Goal: Contribute content: Contribute content

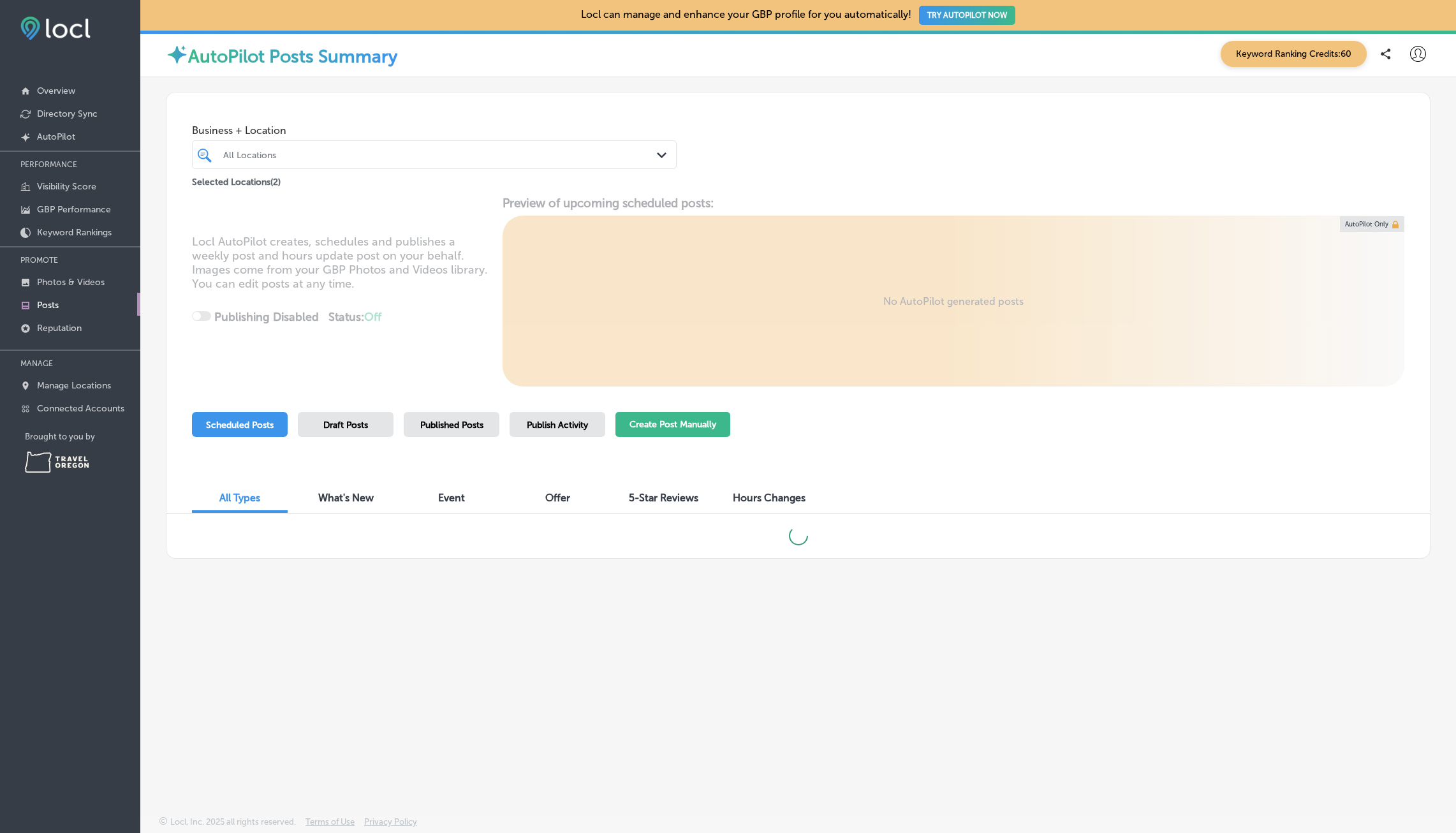
click at [666, 431] on button "Create Post Manually" at bounding box center [672, 424] width 115 height 25
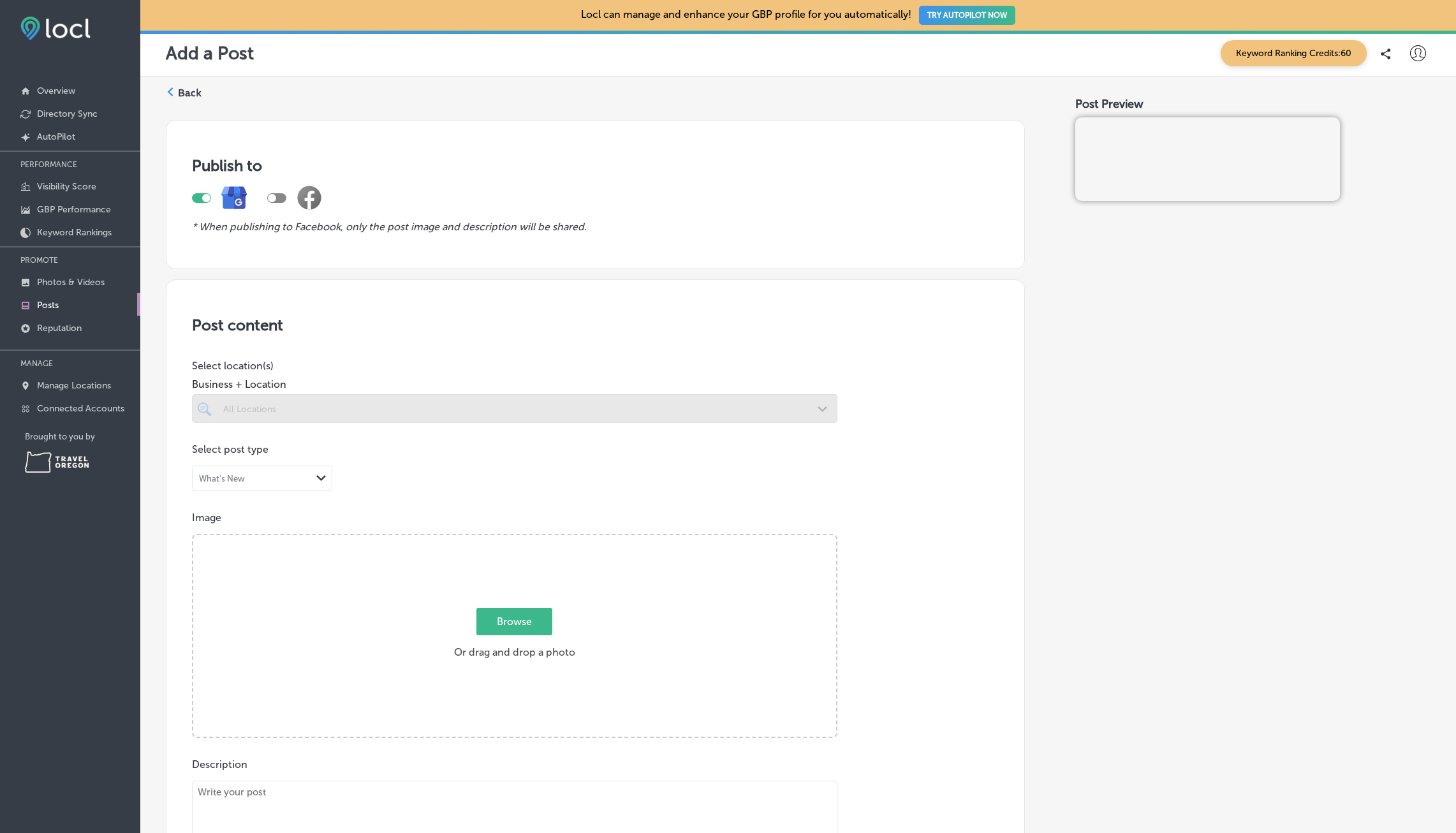
click at [288, 411] on div at bounding box center [514, 409] width 646 height 29
click at [321, 483] on div "Path Created with Sketch." at bounding box center [322, 478] width 10 height 10
click at [823, 415] on div at bounding box center [514, 409] width 646 height 29
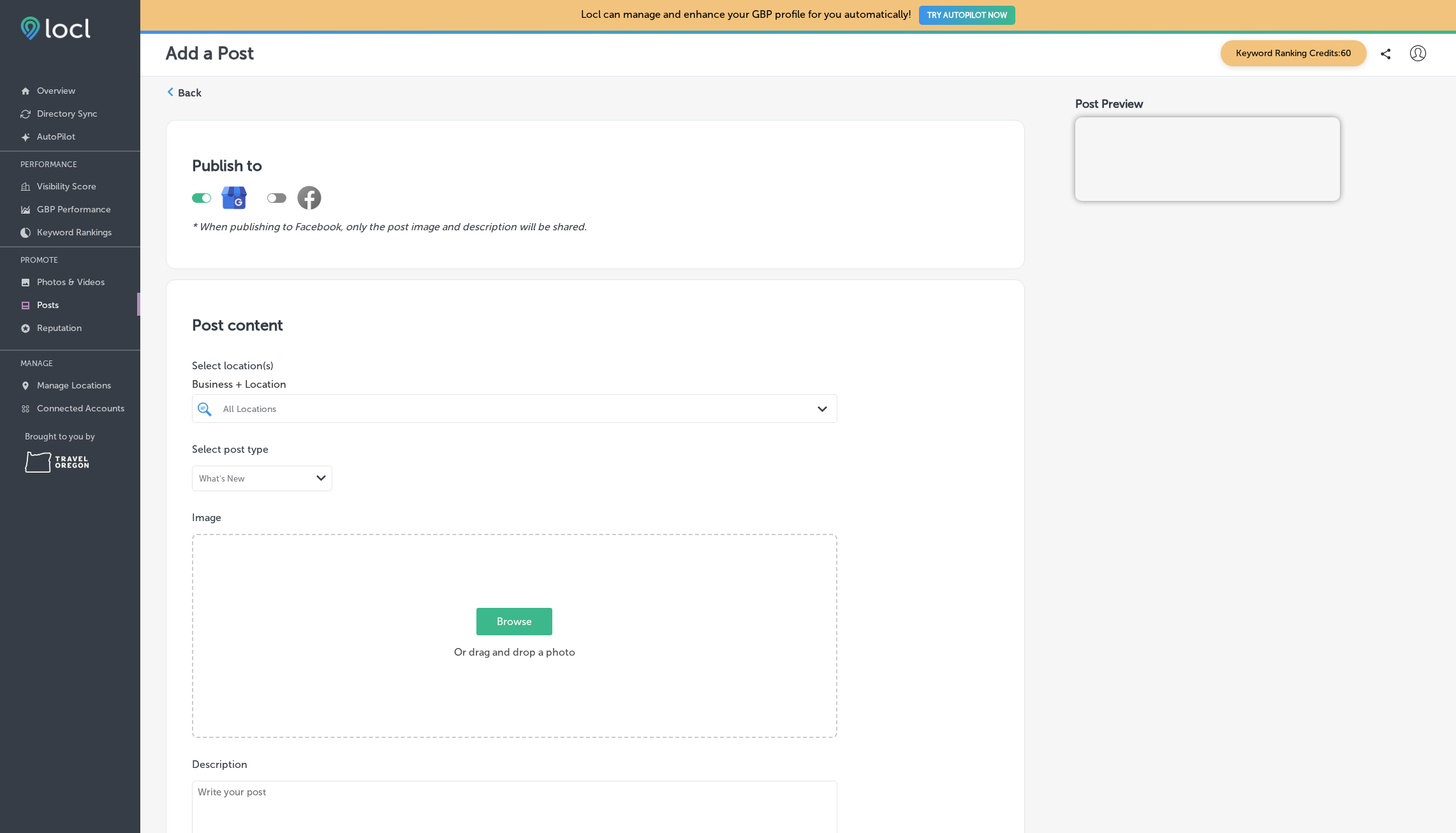
click at [811, 410] on div "All Locations Path Created with Sketch." at bounding box center [514, 408] width 644 height 20
click at [208, 458] on input "checkbox" at bounding box center [207, 456] width 15 height 15
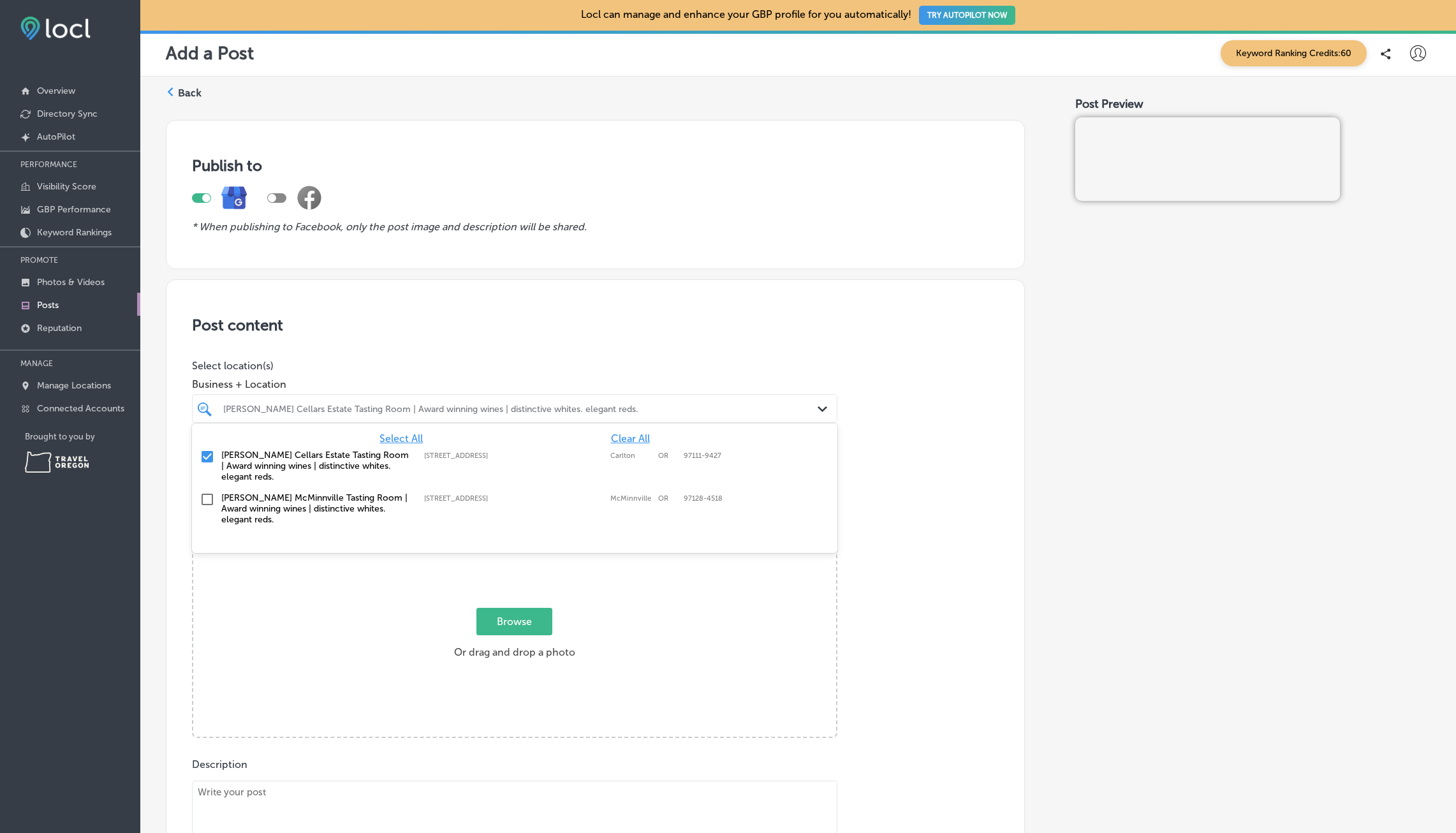
click at [398, 438] on span "Select All" at bounding box center [400, 439] width 43 height 12
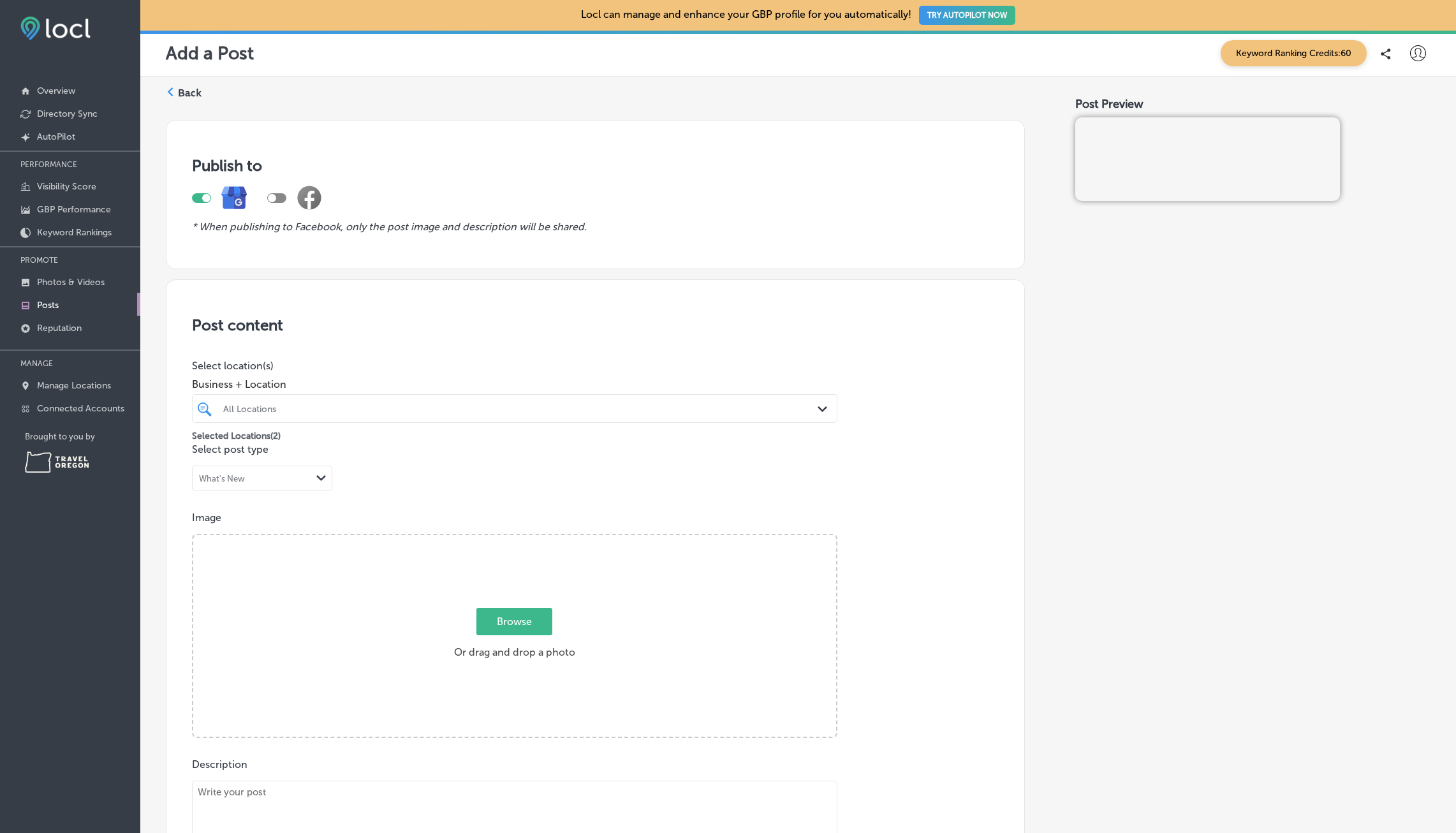
click at [818, 414] on div "Path Created with Sketch." at bounding box center [825, 409] width 14 height 14
click at [319, 481] on div "Path Created with Sketch." at bounding box center [322, 478] width 10 height 10
click at [221, 530] on label "Event" at bounding box center [214, 527] width 27 height 12
click at [509, 618] on span "Browse" at bounding box center [513, 621] width 76 height 27
click at [509, 539] on input "Browse Or drag and drop a photo" at bounding box center [515, 537] width 643 height 4
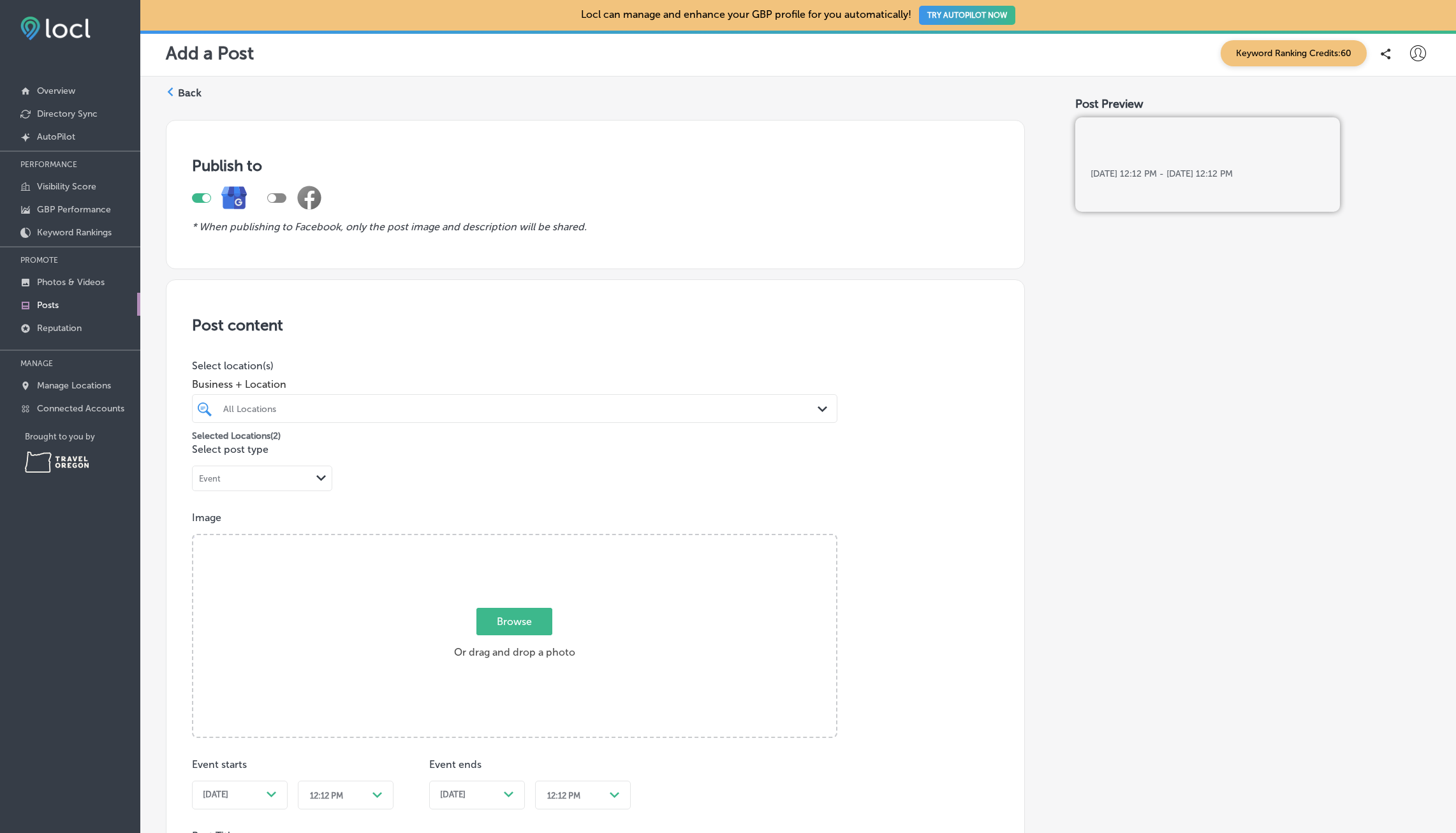
type input "C:\fakepath\withcourage.jpg"
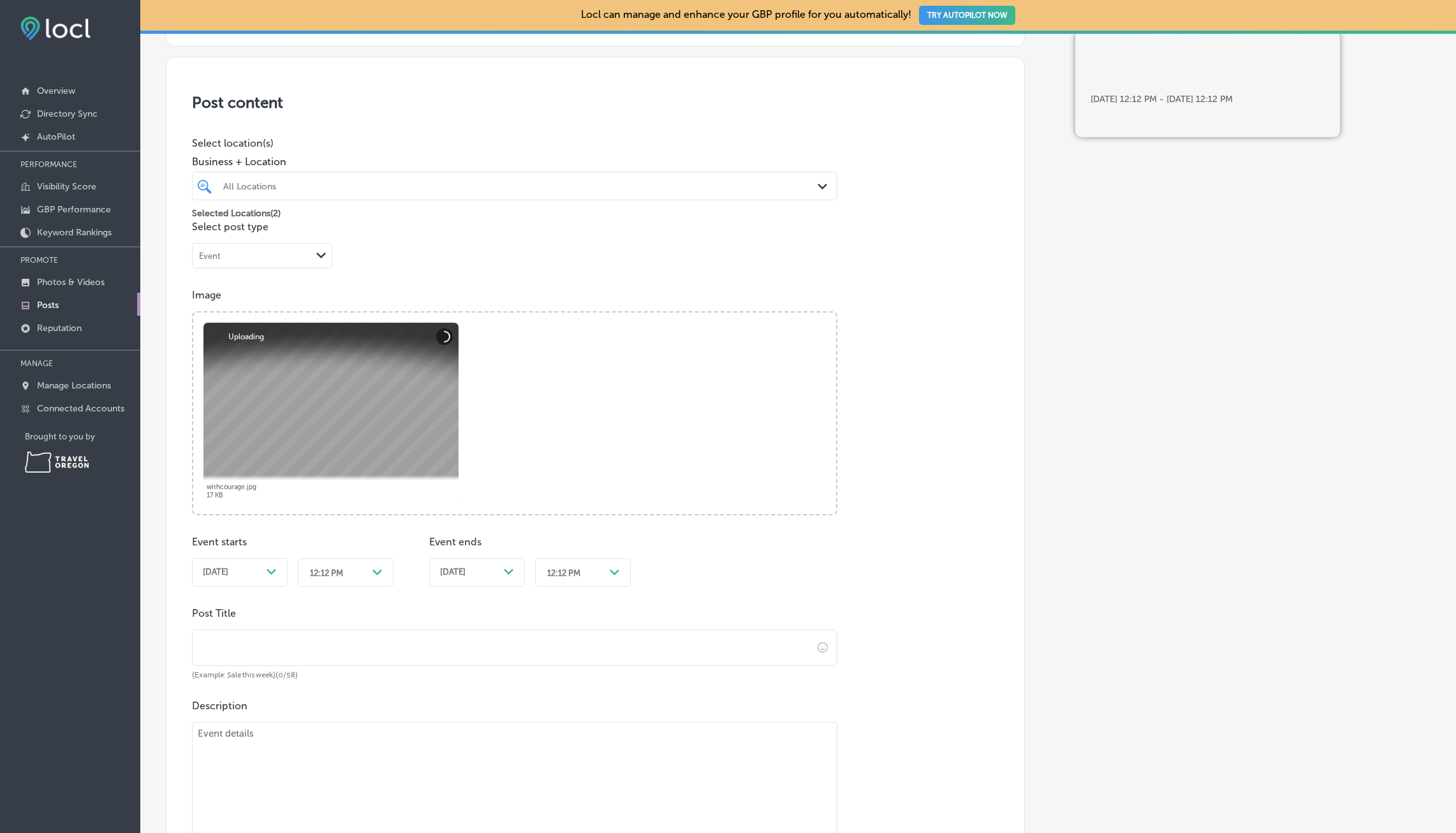
scroll to position [255, 0]
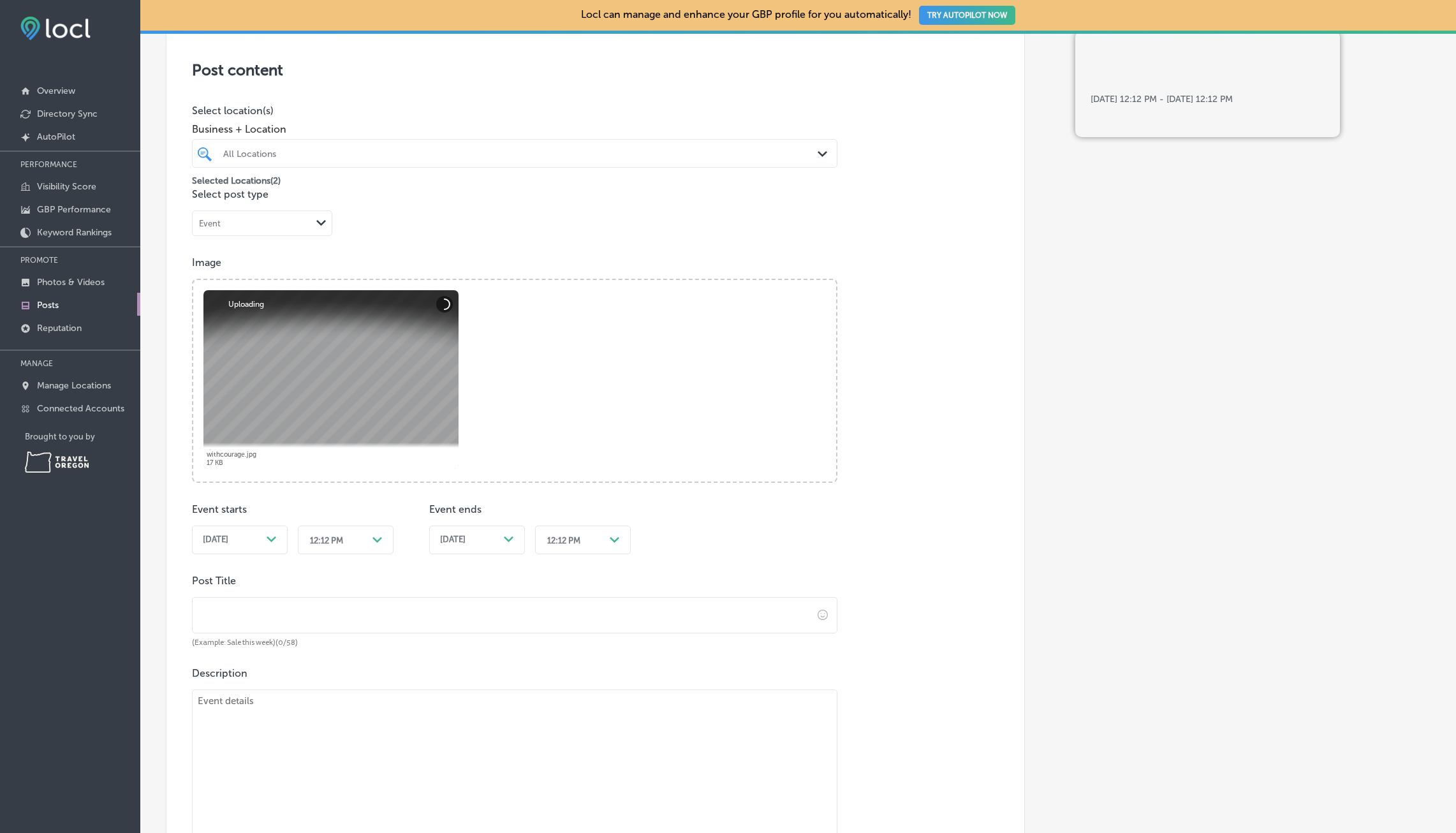
click at [264, 544] on div "[DATE] Path Created with Sketch." at bounding box center [239, 539] width 74 height 10
click at [325, 570] on th at bounding box center [331, 573] width 20 height 17
click at [367, 541] on div "Path Created with Sketch." at bounding box center [378, 540] width 20 height 20
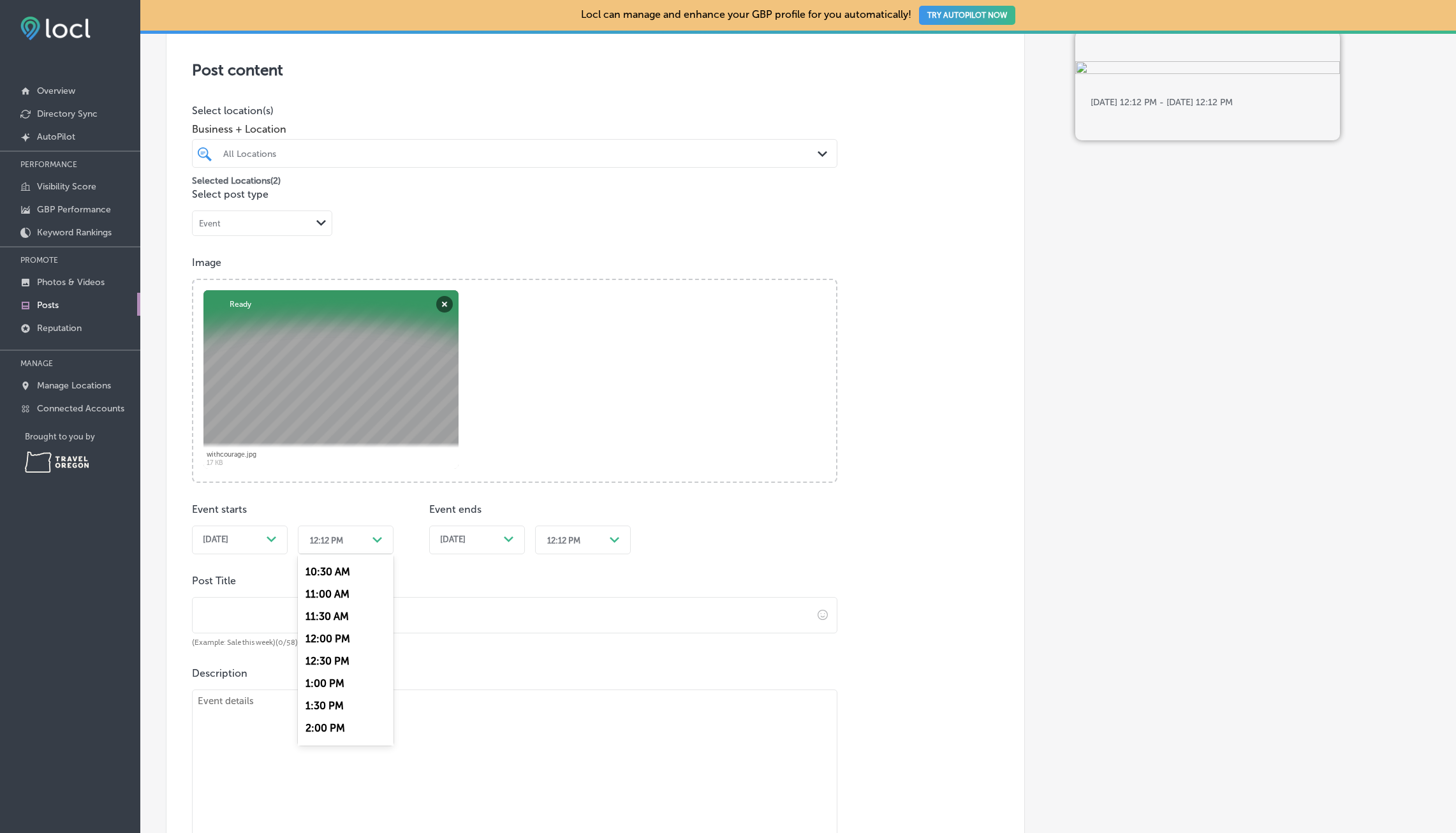
scroll to position [510, 0]
click at [340, 592] on div "12:00 PM" at bounding box center [345, 593] width 96 height 22
click at [510, 541] on icon "Path Created with Sketch." at bounding box center [508, 539] width 9 height 6
click at [616, 543] on div "Path Created with Sketch." at bounding box center [615, 540] width 10 height 10
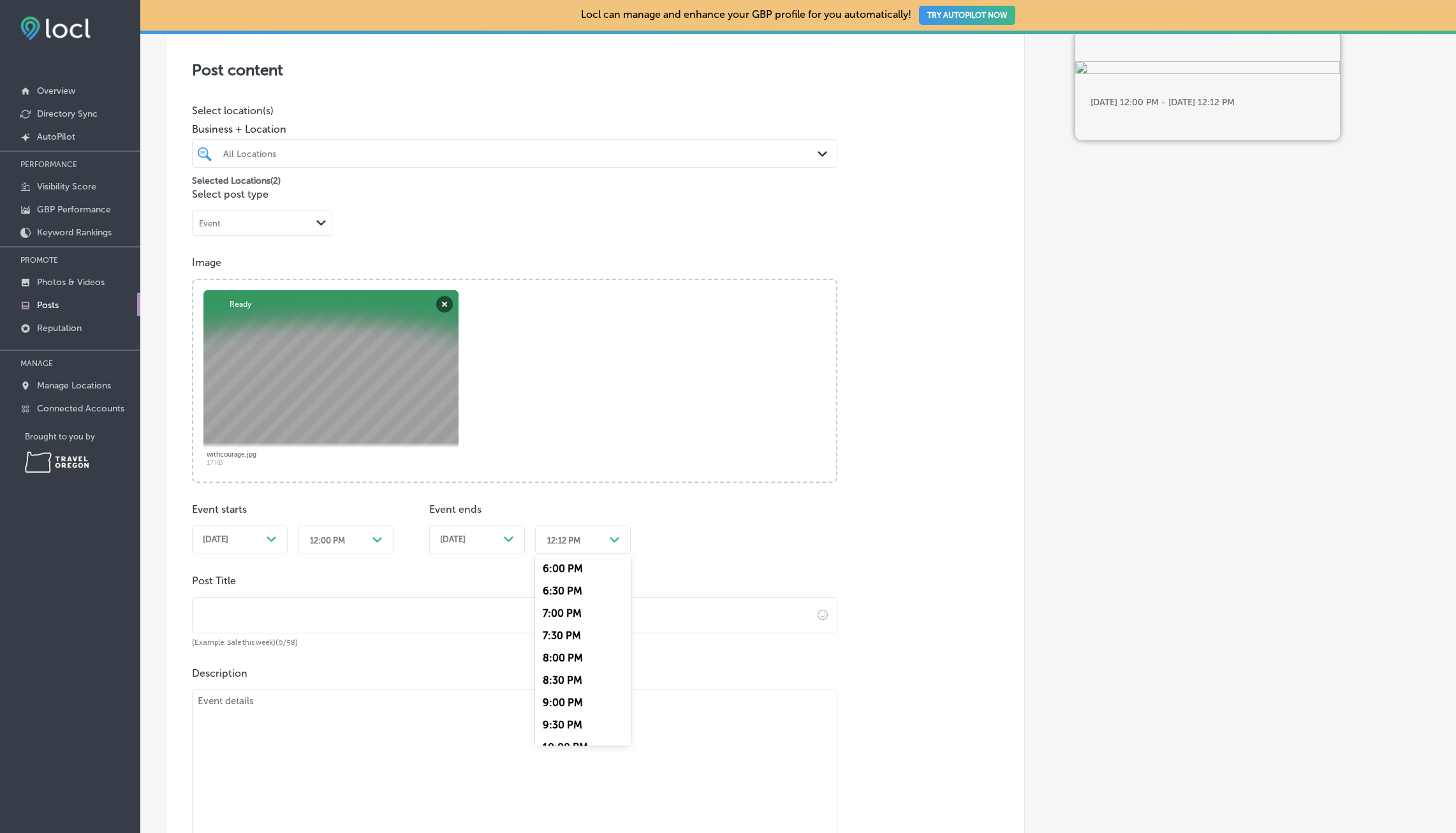
scroll to position [885, 0]
click at [579, 572] on div "8:00 PM" at bounding box center [583, 575] width 96 height 22
click at [305, 622] on input "text" at bounding box center [502, 614] width 620 height 35
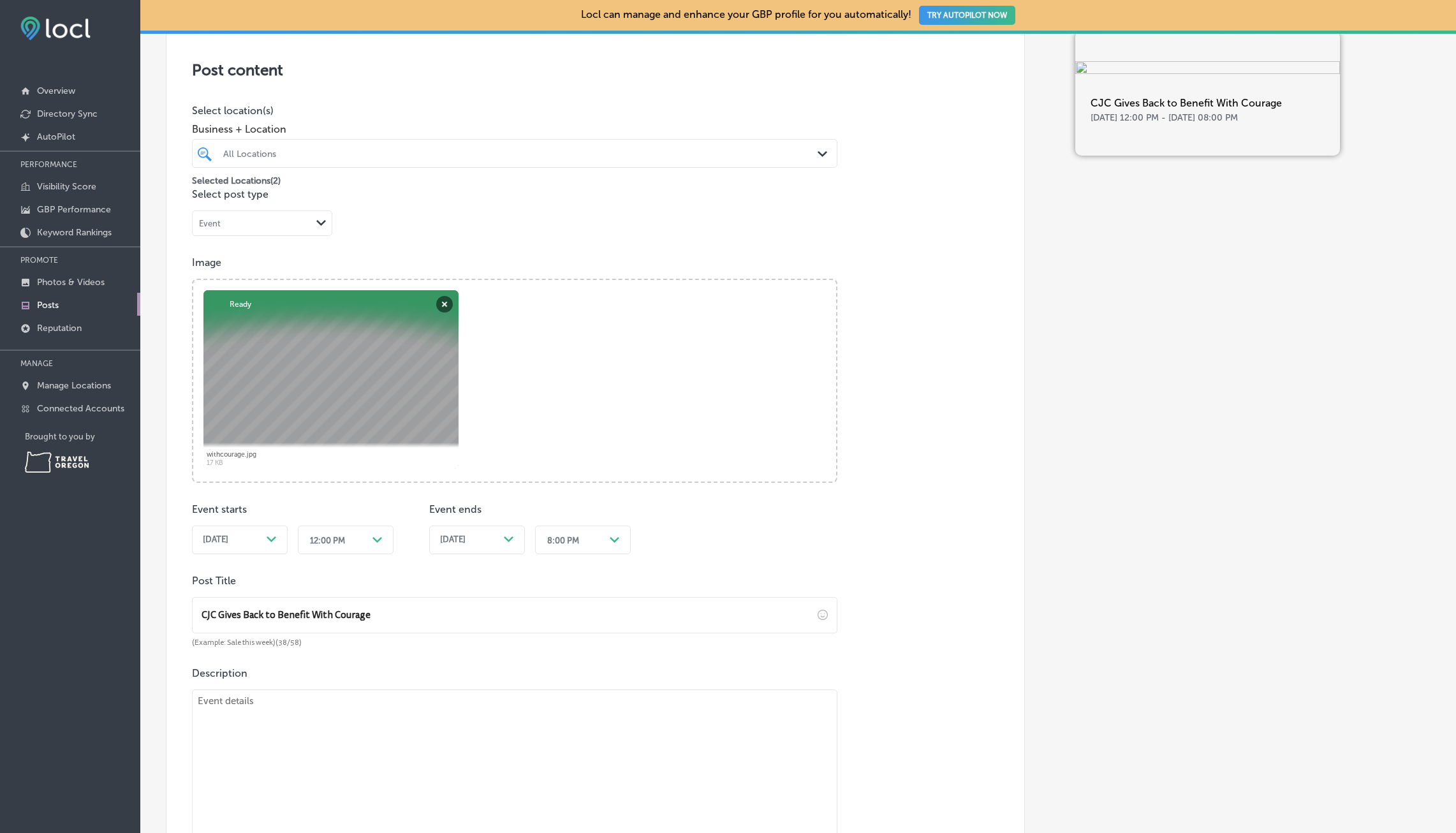
click at [283, 617] on input "CJC Gives Back to Benefit With Courage" at bounding box center [502, 614] width 620 height 35
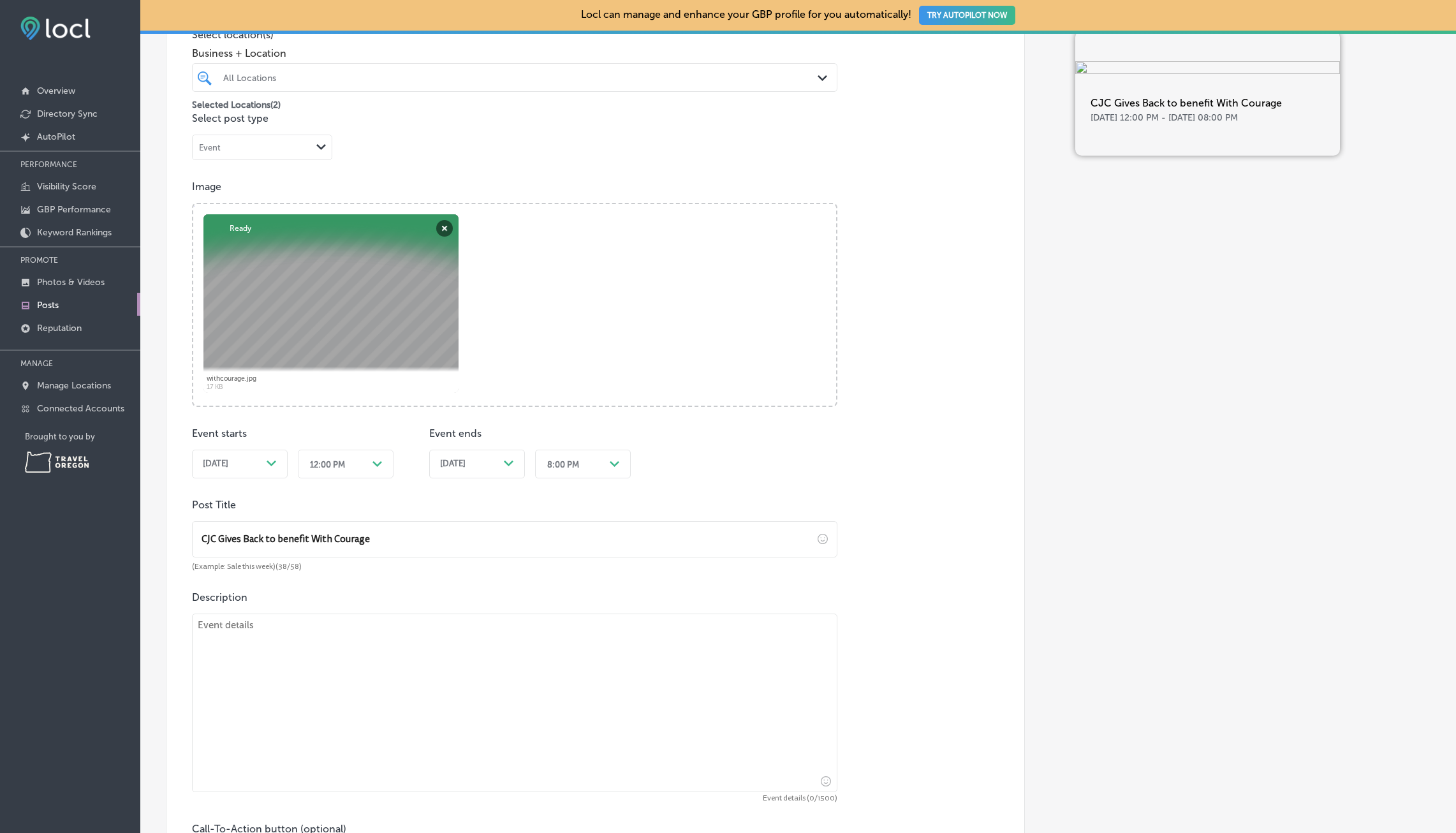
scroll to position [383, 0]
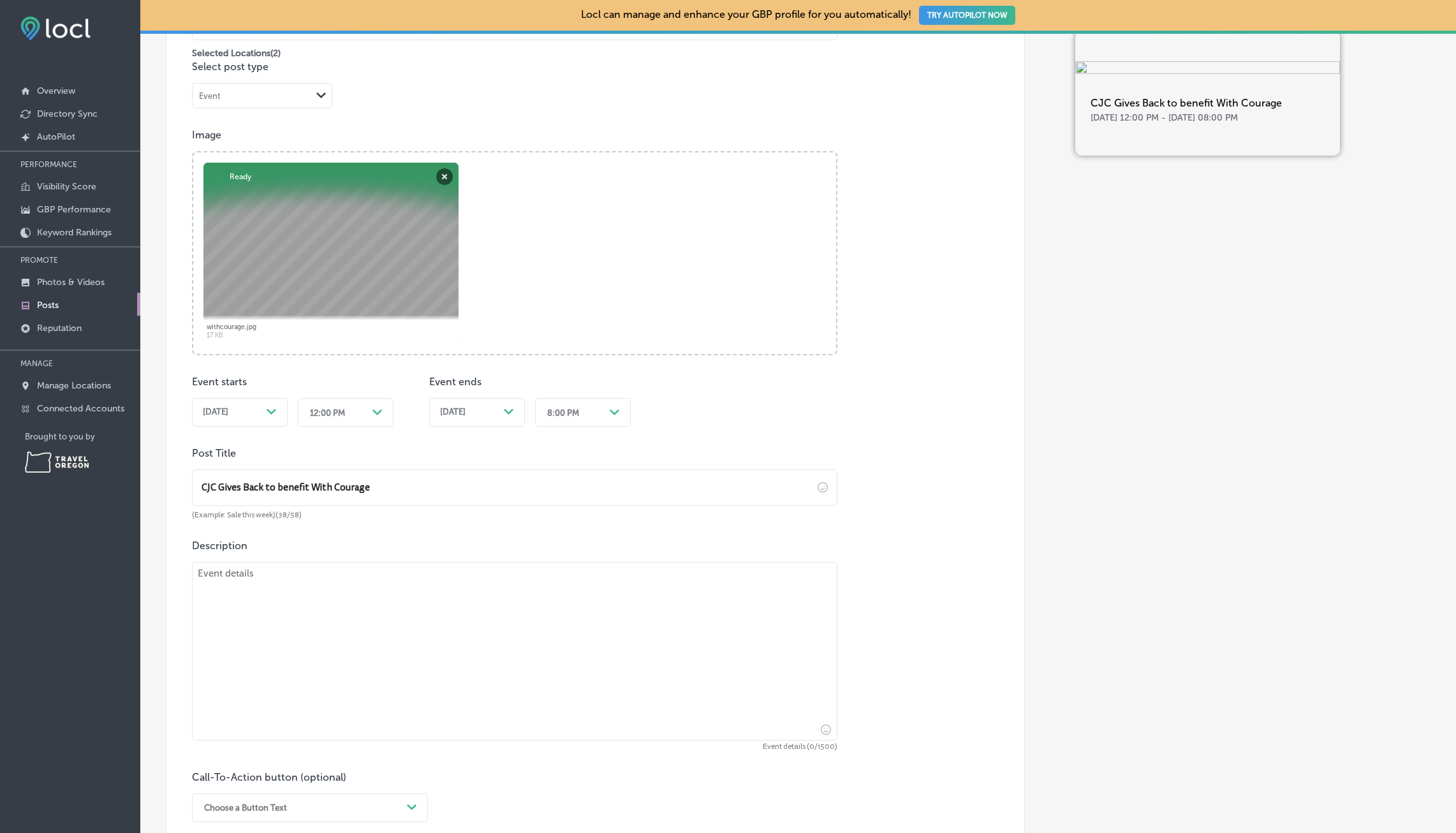
type input "CJC Gives Back to benefit With Courage"
click at [232, 573] on textarea at bounding box center [514, 651] width 646 height 178
paste textarea "Each month we partner with a local nonprofit organization and show support thro…"
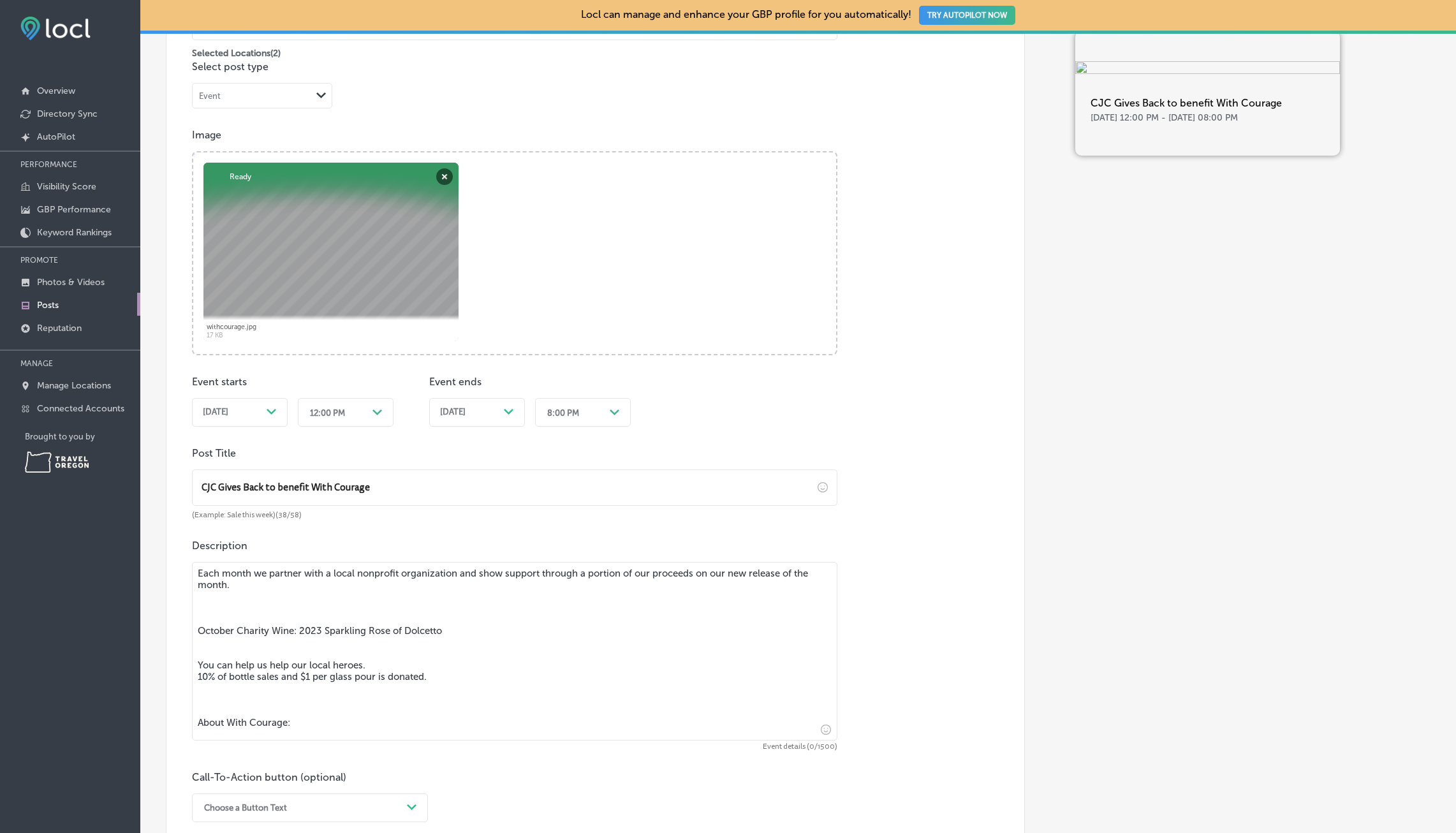
scroll to position [405, 0]
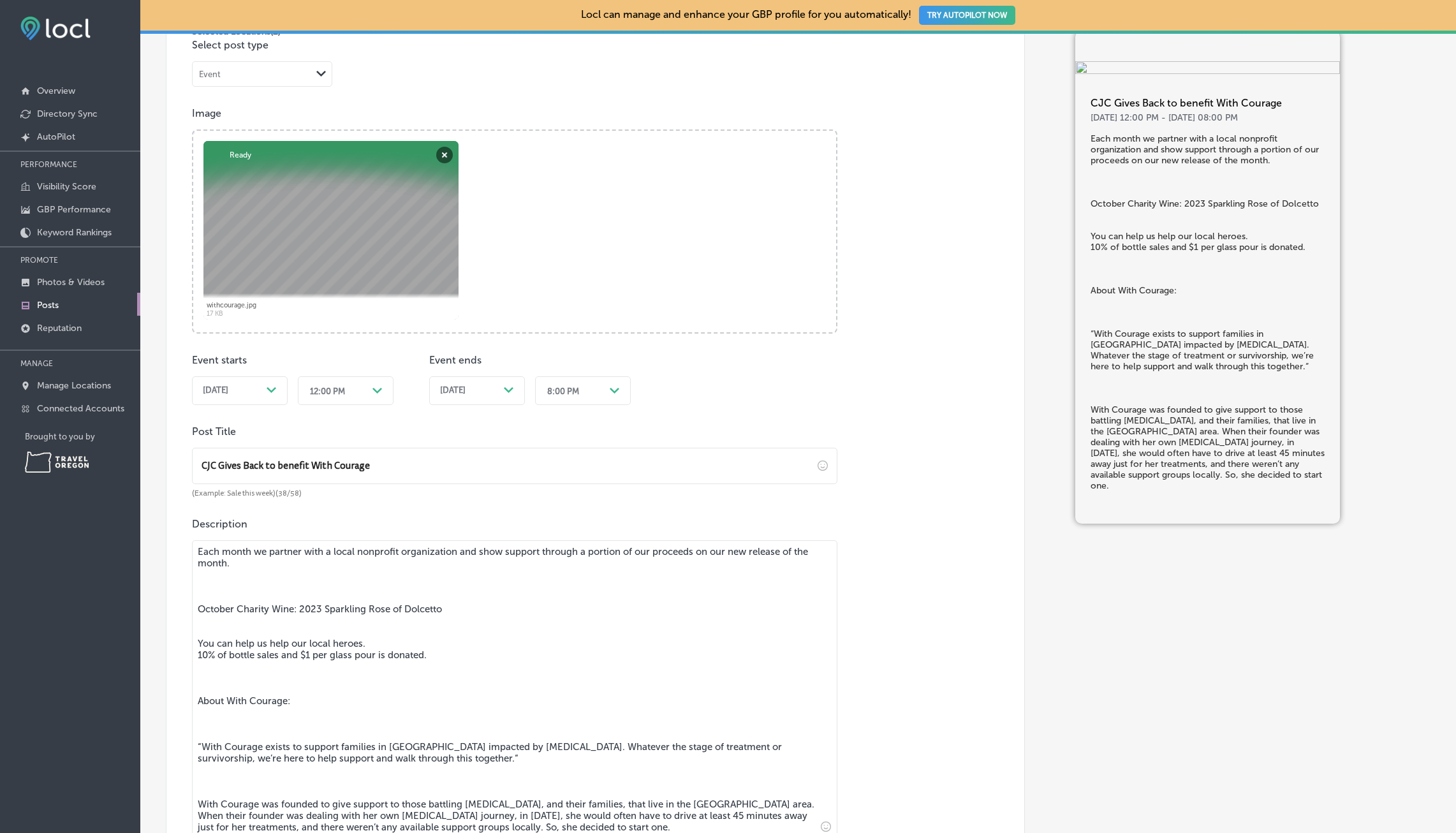
click at [199, 610] on textarea "Each month we partner with a local nonprofit organization and show support thro…" at bounding box center [514, 689] width 646 height 297
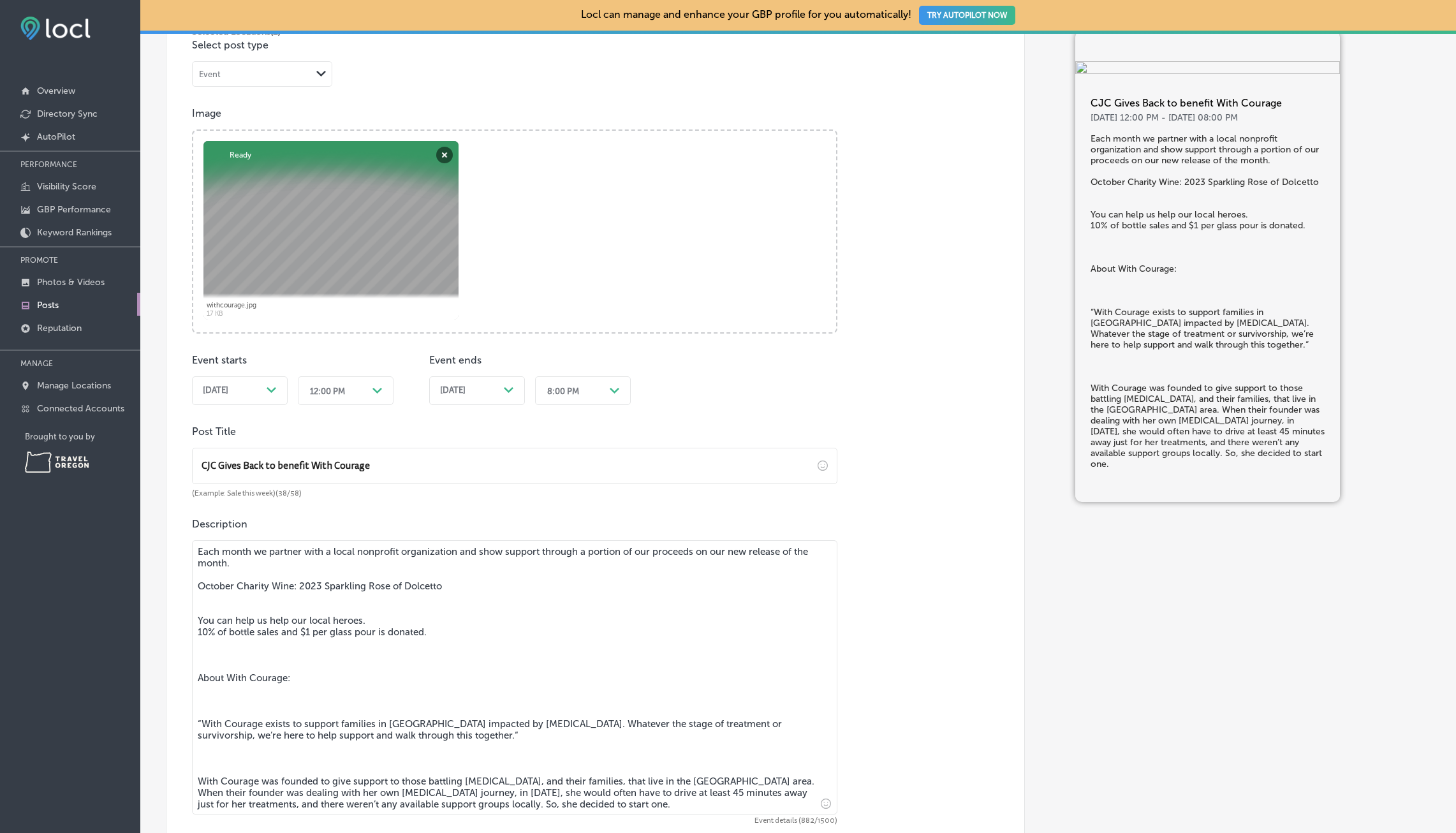
click at [198, 623] on textarea "Each month we partner with a local nonprofit organization and show support thro…" at bounding box center [514, 677] width 646 height 274
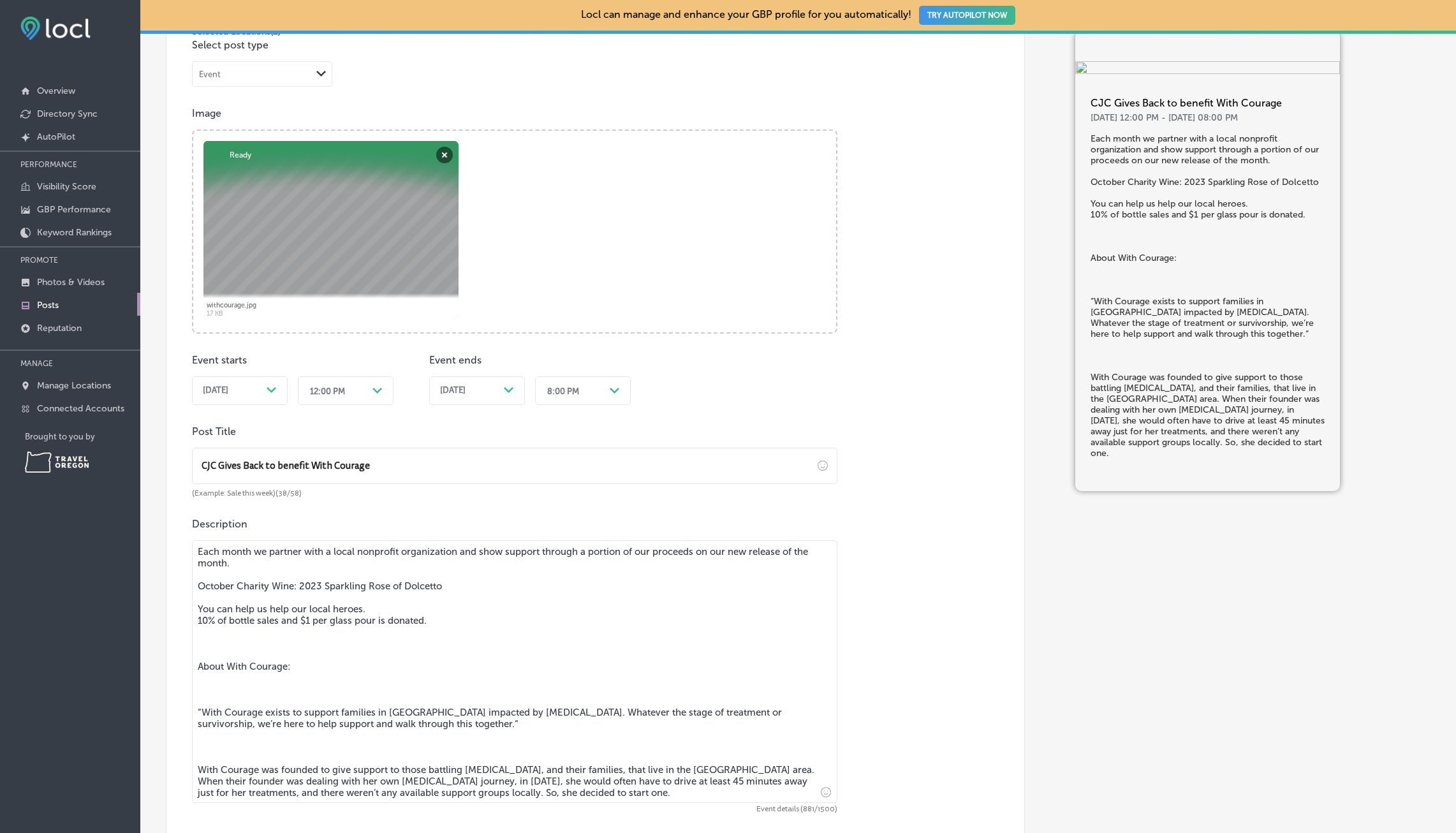
click at [199, 667] on textarea "Each month we partner with a local nonprofit organization and show support thro…" at bounding box center [514, 672] width 646 height 263
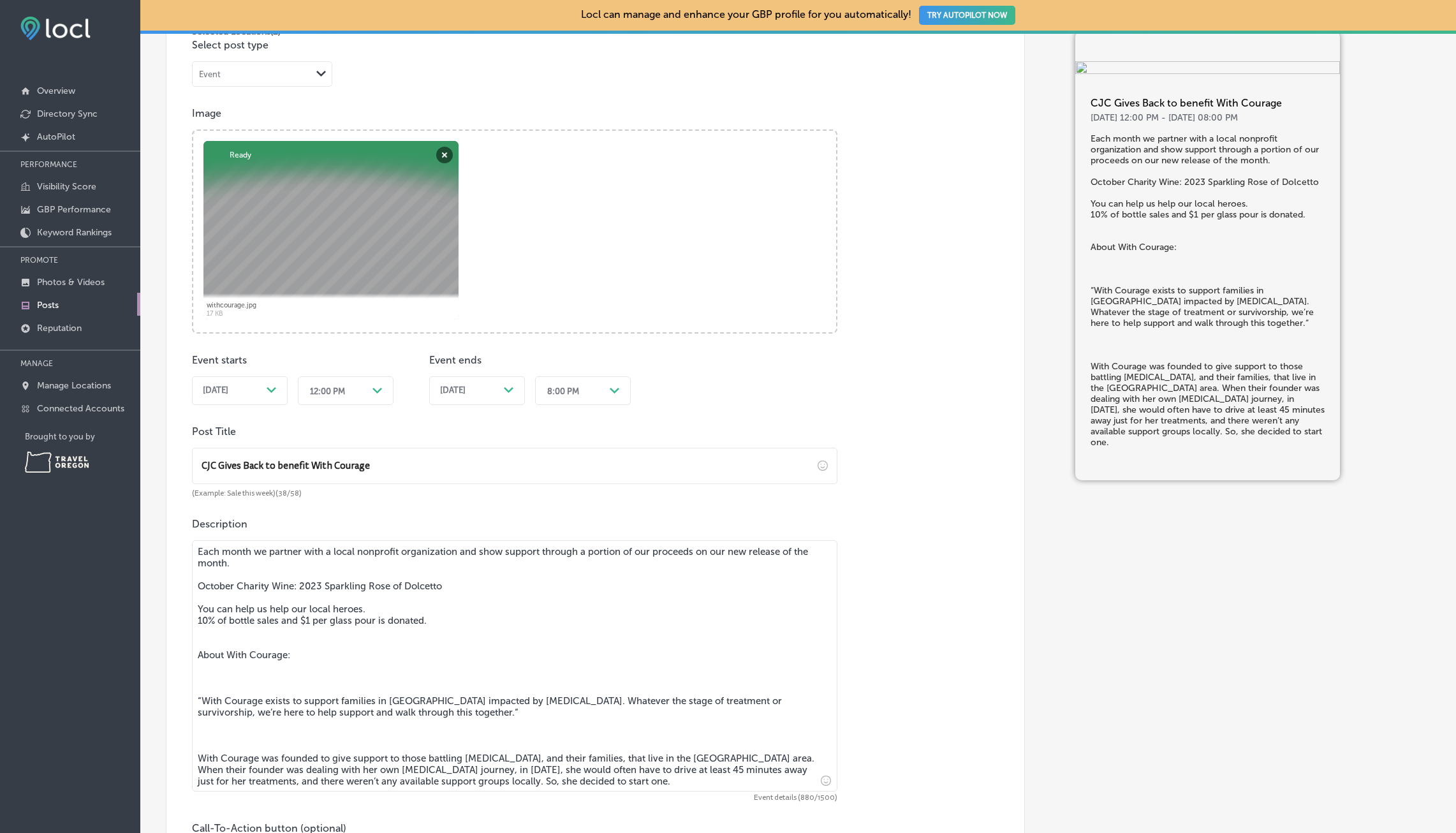
click at [196, 702] on textarea "Each month we partner with a local nonprofit organization and show support thro…" at bounding box center [514, 666] width 646 height 251
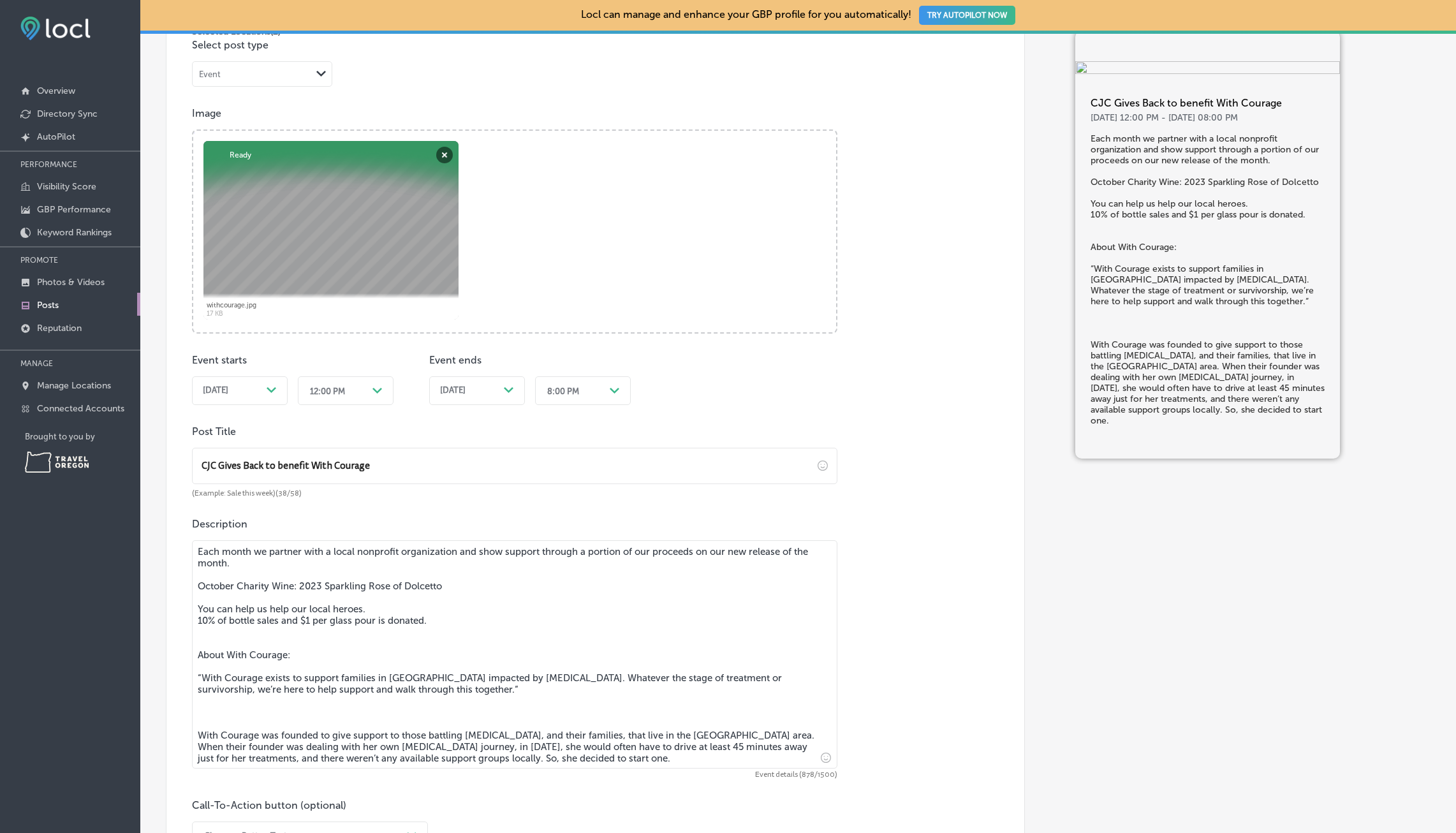
click at [197, 734] on textarea "Each month we partner with a local nonprofit organization and show support thro…" at bounding box center [514, 654] width 646 height 228
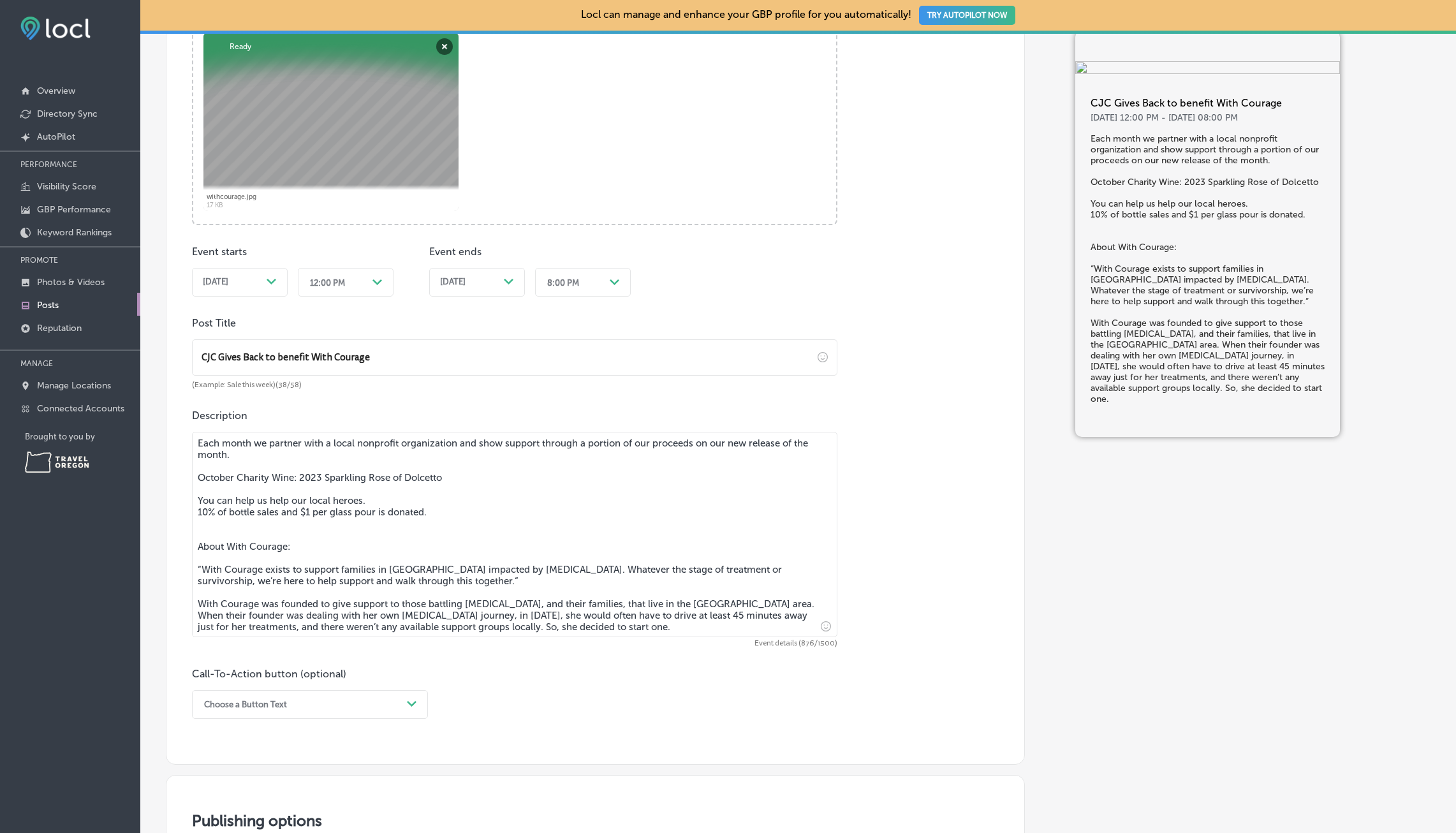
scroll to position [595, 0]
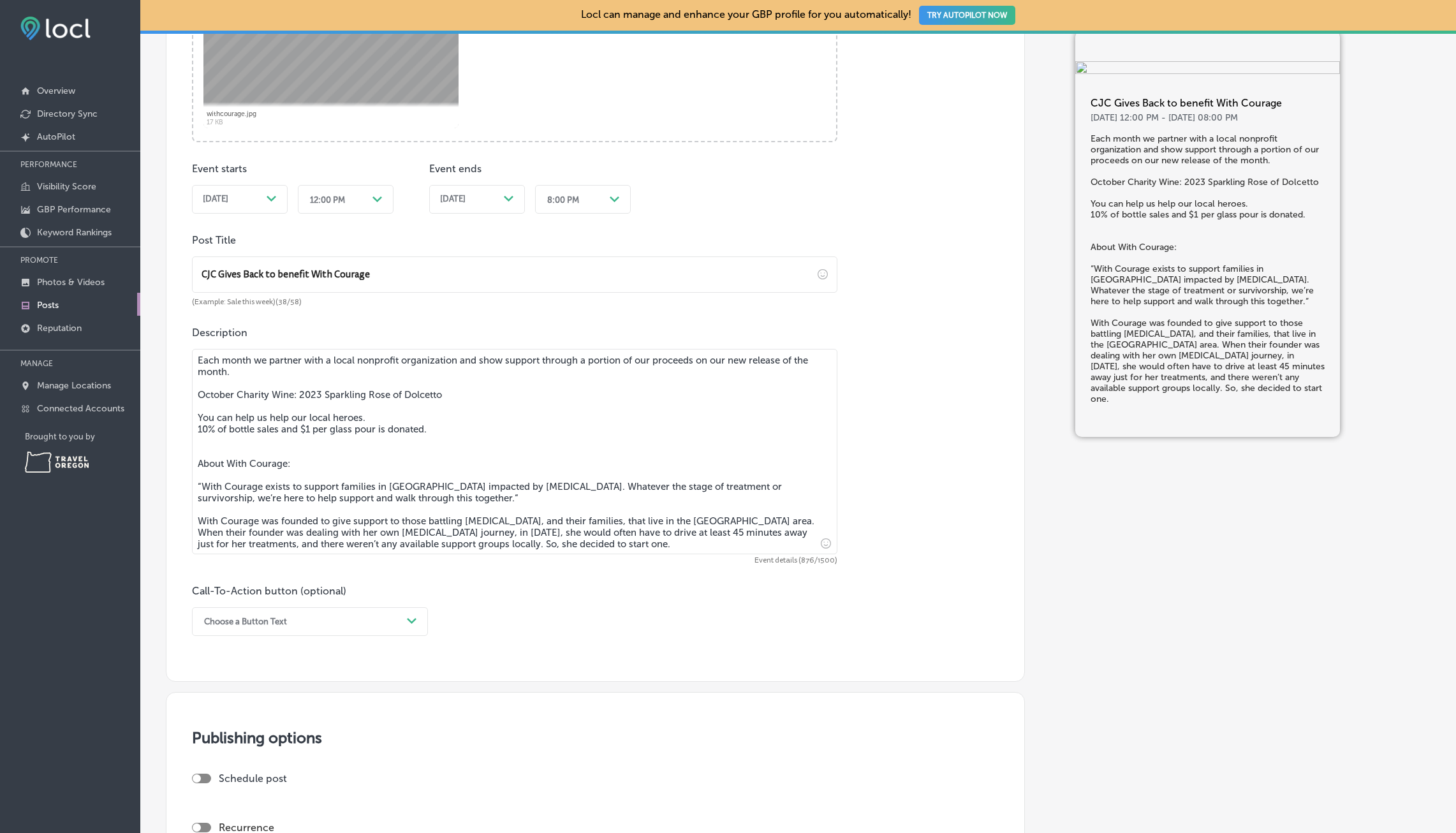
type textarea "Each month we partner with a local nonprofit organization and show support thro…"
click at [416, 622] on icon "Path Created with Sketch." at bounding box center [412, 620] width 9 height 6
click at [243, 695] on div "Order online" at bounding box center [310, 694] width 236 height 22
paste input "[URL][DOMAIN_NAME]"
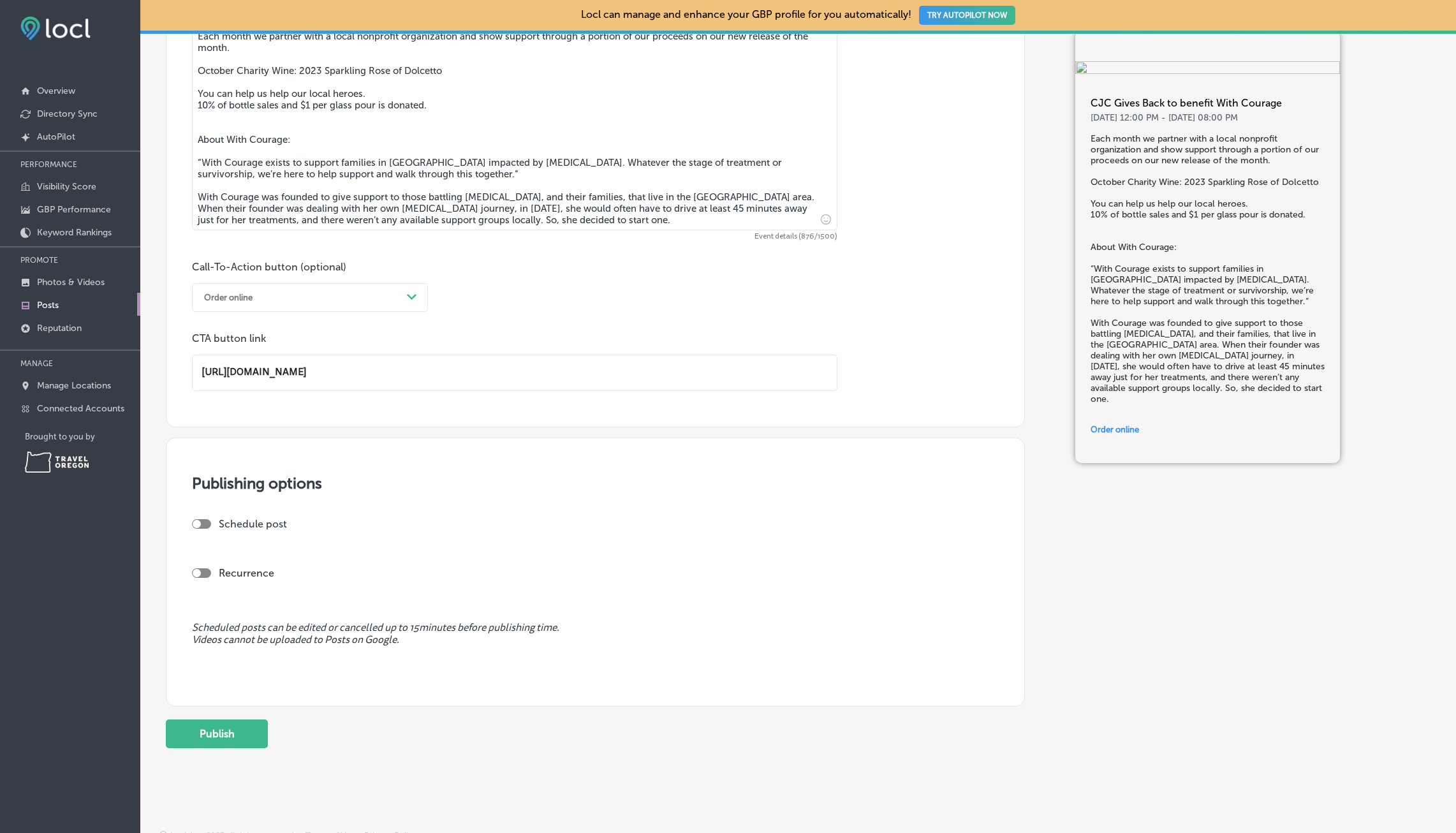
scroll to position [933, 0]
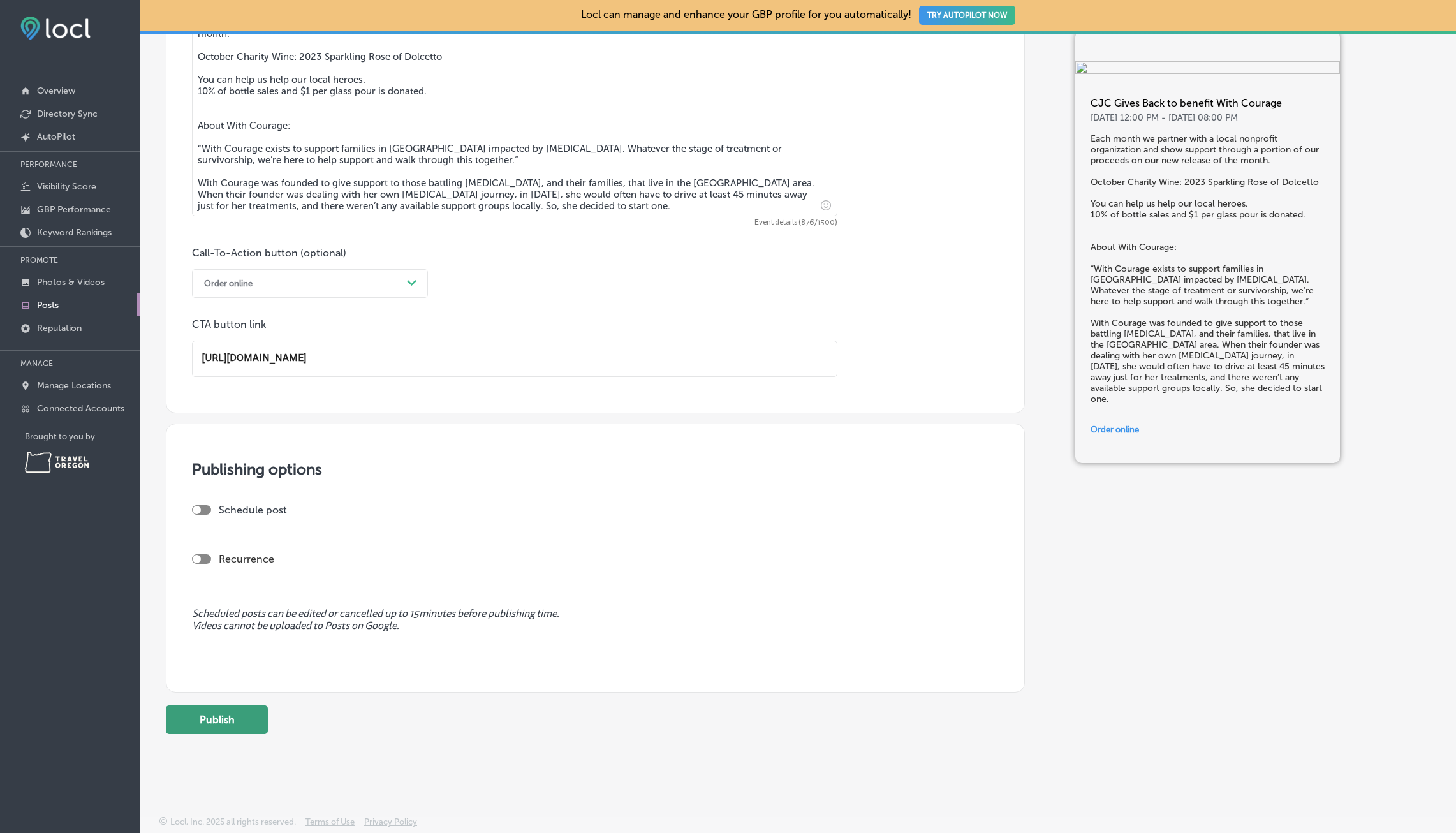
type input "[URL][DOMAIN_NAME]"
click at [233, 720] on button "Publish" at bounding box center [216, 719] width 102 height 29
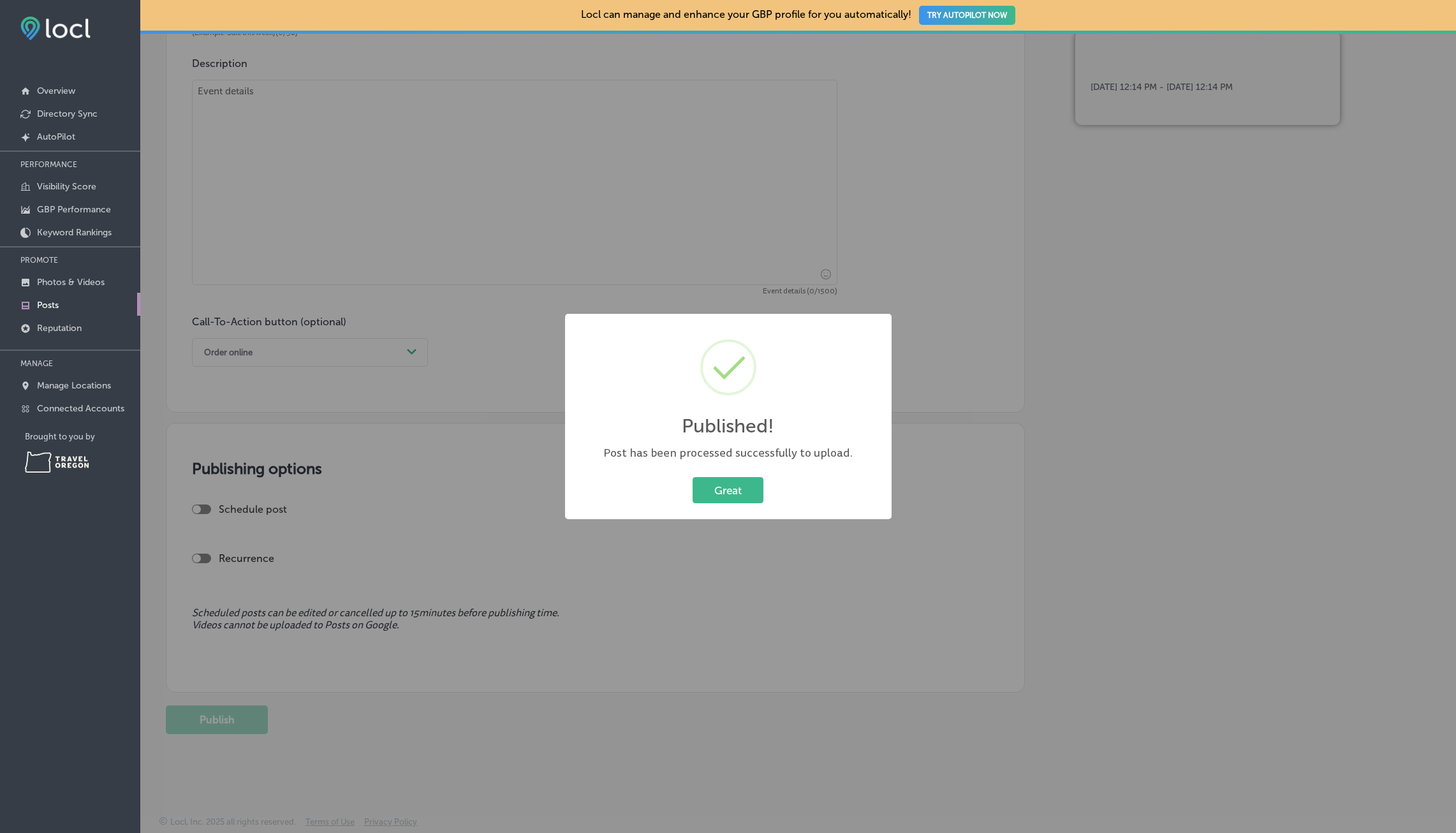
scroll to position [864, 0]
click at [741, 486] on button "Great" at bounding box center [727, 489] width 70 height 26
